Goal: Information Seeking & Learning: Learn about a topic

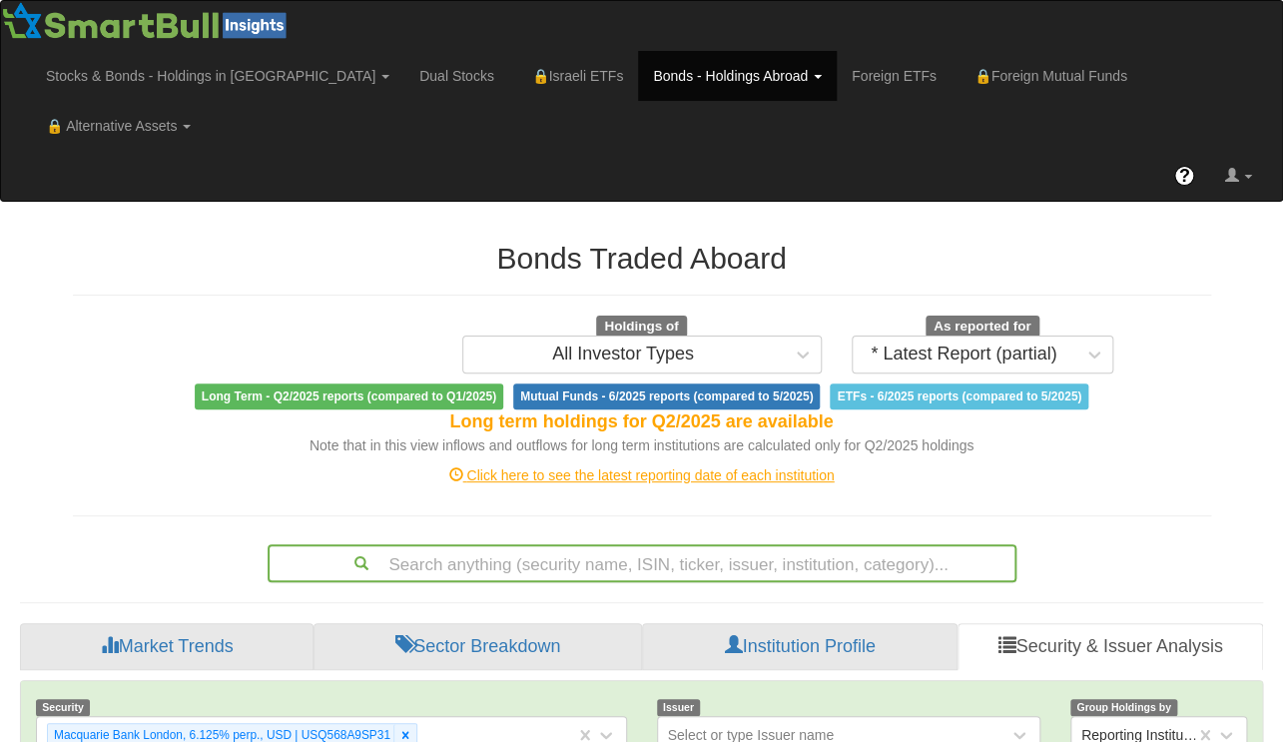
click at [503, 544] on div "Search anything (security name, ISIN, ticker, issuer, institution, category)..." at bounding box center [642, 563] width 749 height 38
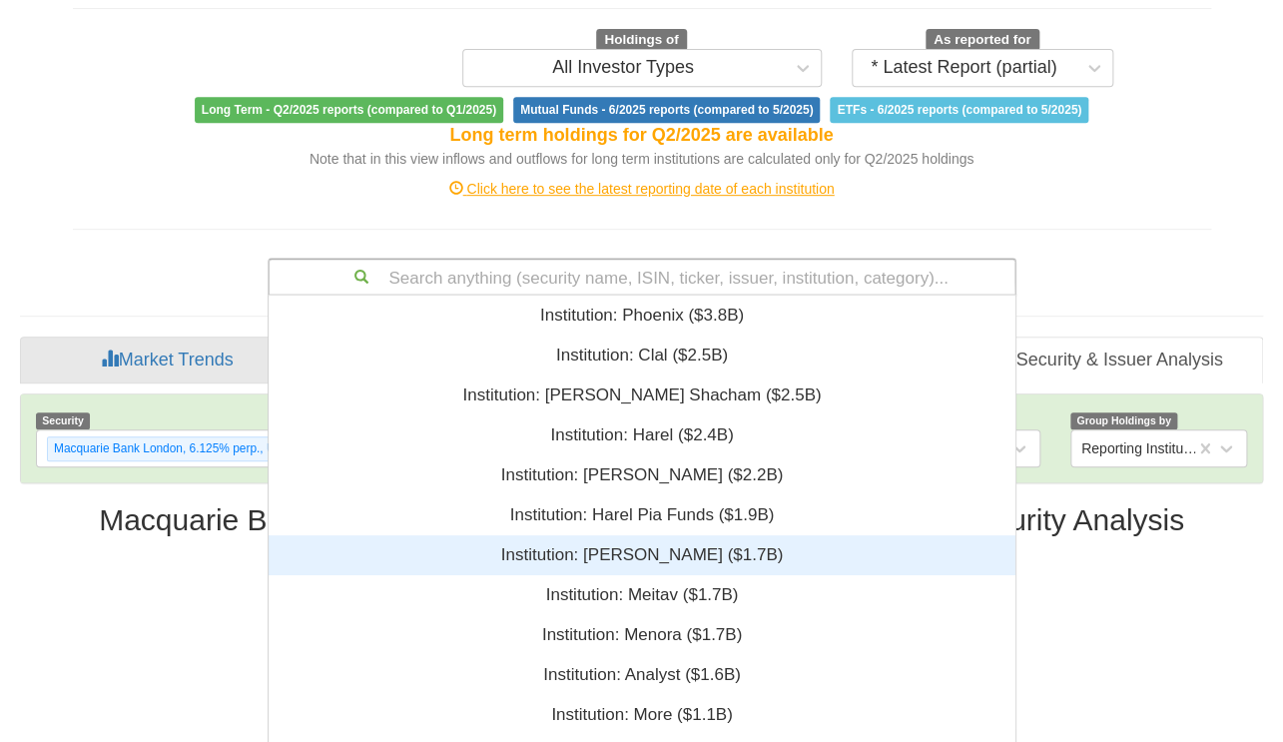
scroll to position [14, 14]
paste input "XS2050933972"
type input "XS2050933972"
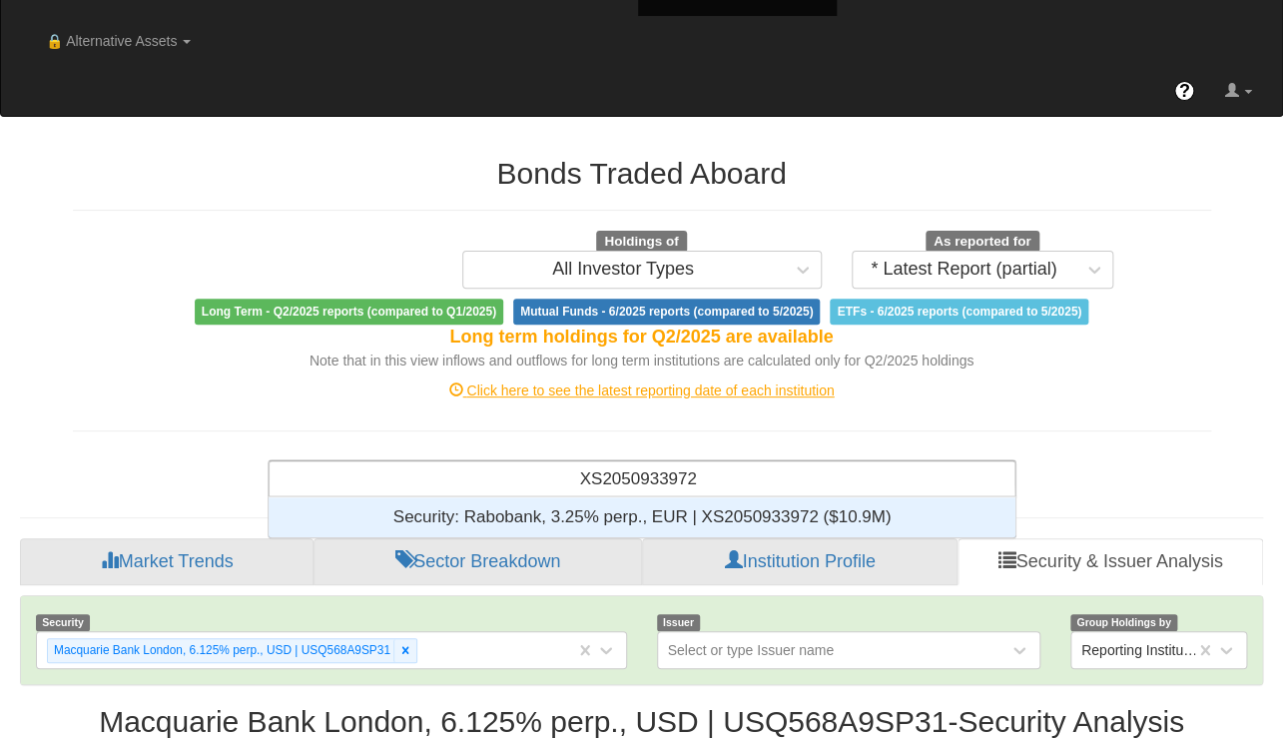
click at [671, 497] on div "Security: ‎Rabobank, 3.25% perp., EUR | XS2050933972 ‎($10.9M)‏" at bounding box center [642, 517] width 747 height 40
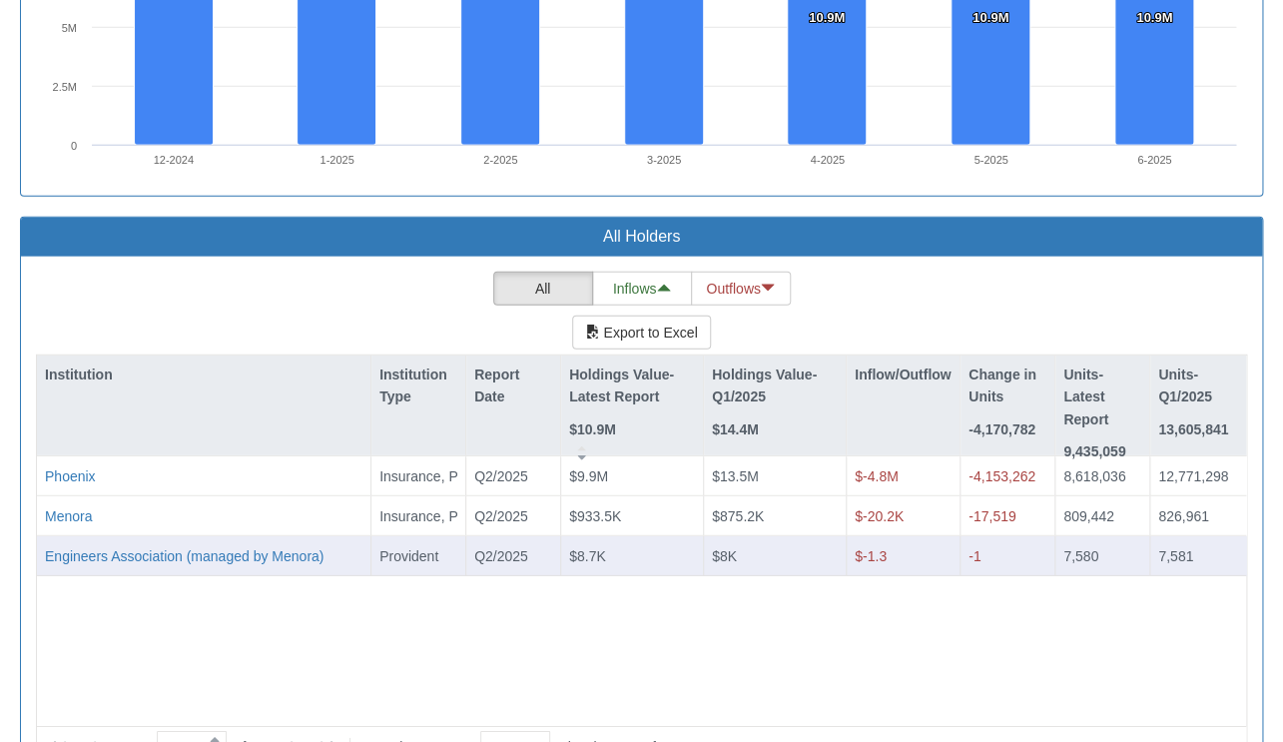
scroll to position [483, 733]
